Goal: Task Accomplishment & Management: Manage account settings

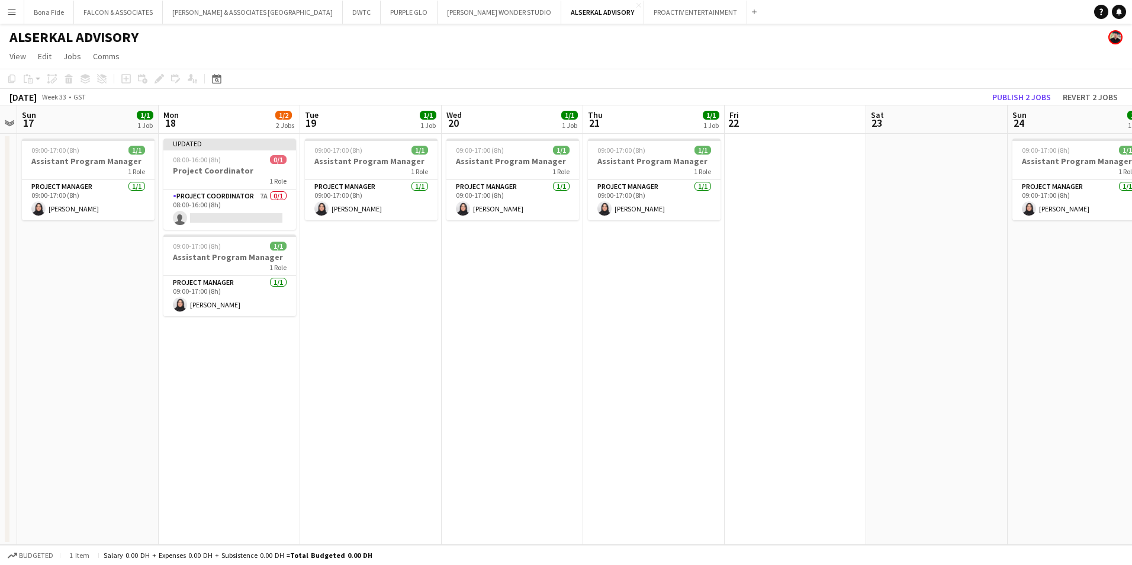
scroll to position [0, 407]
click at [226, 192] on app-card-role "Project Coordinator 7A 0/1 08:00-16:00 (8h) single-neutral-actions" at bounding box center [229, 209] width 133 height 40
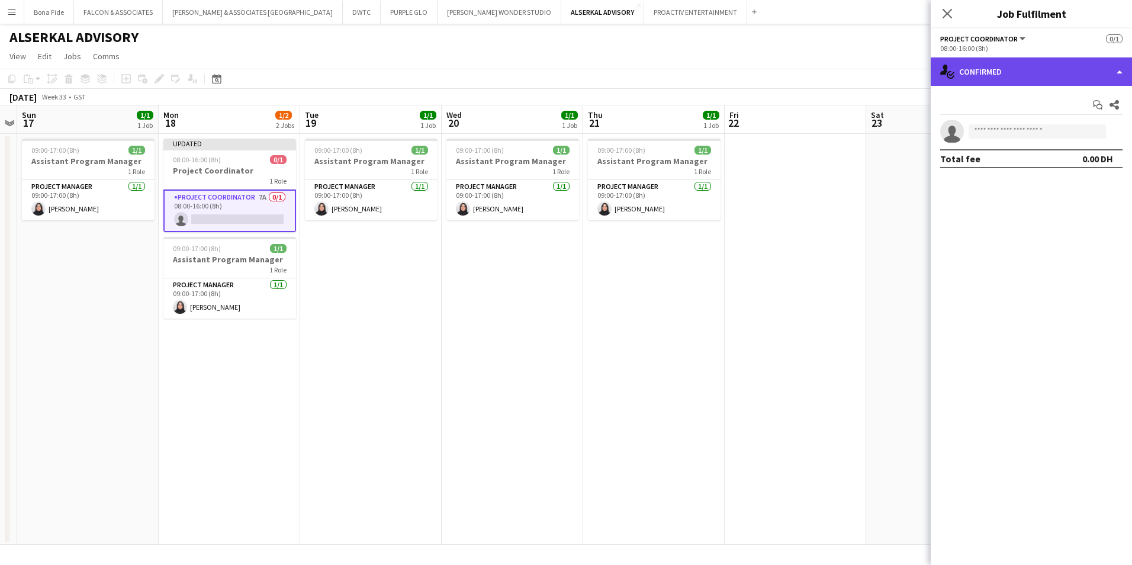
click at [1036, 68] on div "single-neutral-actions-check-2 Confirmed" at bounding box center [1031, 71] width 201 height 28
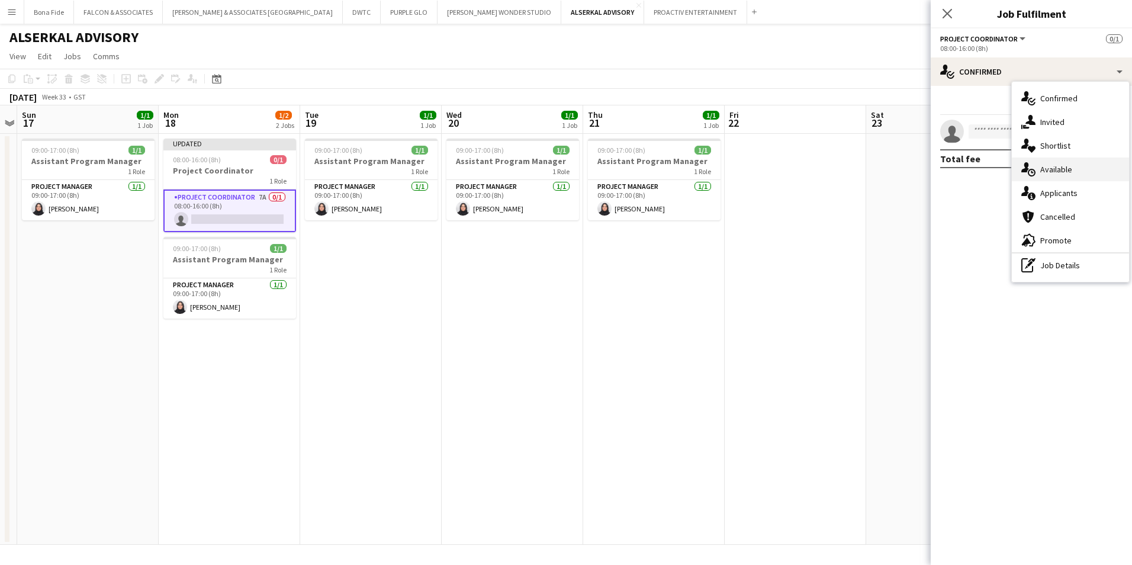
click at [1106, 168] on div "single-neutral-actions-upload Available" at bounding box center [1070, 169] width 117 height 24
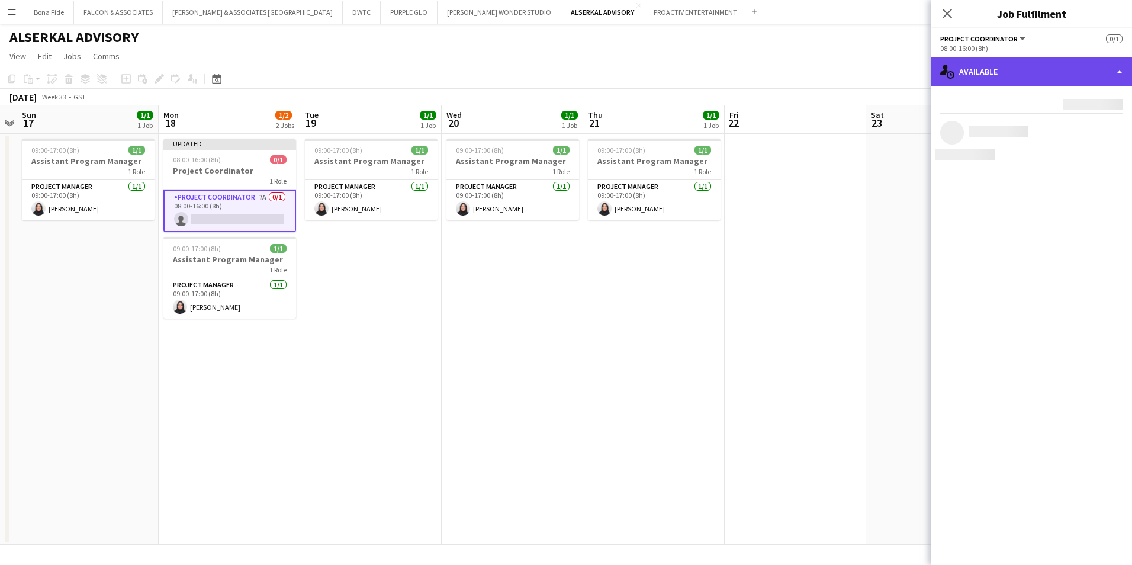
click at [1041, 72] on div "single-neutral-actions-upload Available" at bounding box center [1031, 71] width 201 height 28
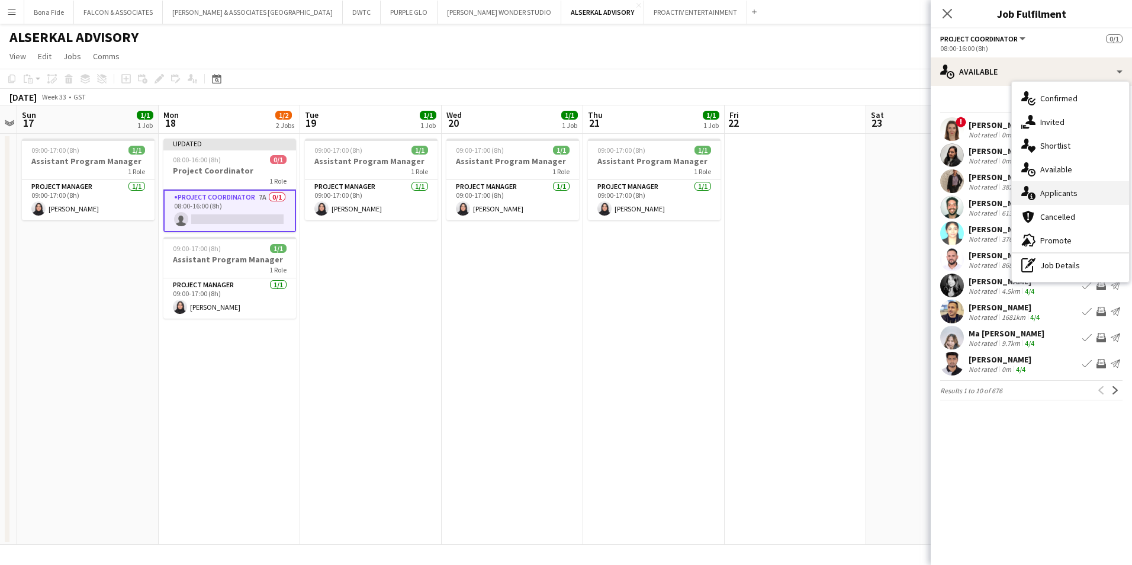
click at [1063, 196] on div "single-neutral-actions-information Applicants" at bounding box center [1070, 193] width 117 height 24
